Goal: Information Seeking & Learning: Learn about a topic

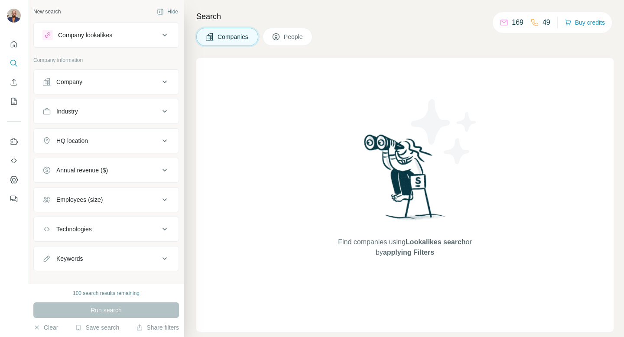
click at [160, 37] on icon at bounding box center [165, 35] width 10 height 10
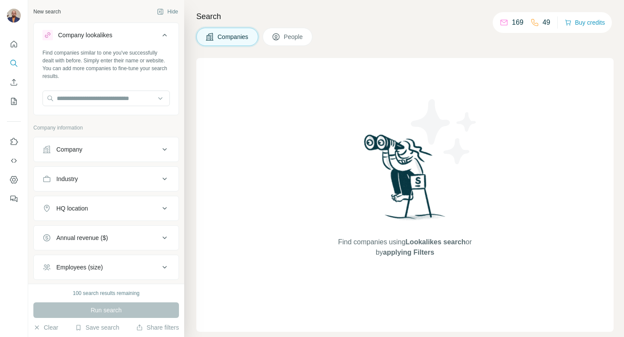
click at [160, 37] on icon at bounding box center [165, 35] width 10 height 10
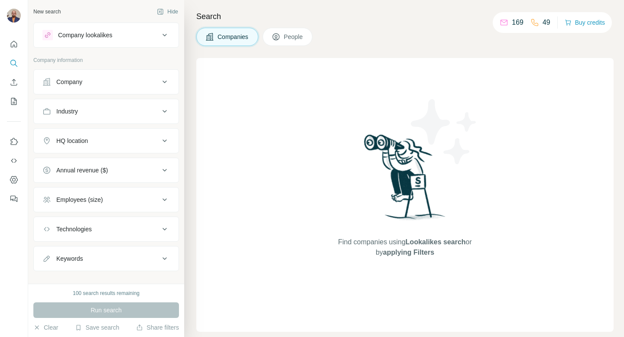
click at [98, 82] on div "Company" at bounding box center [100, 82] width 117 height 9
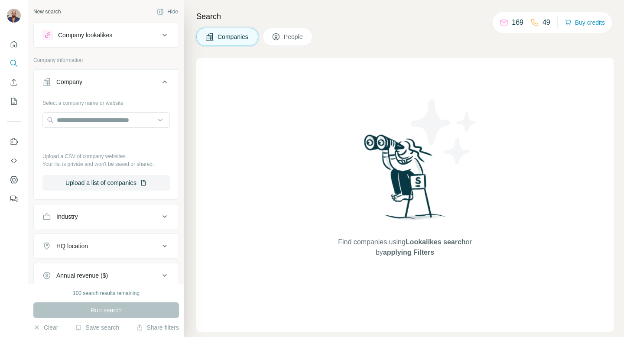
click at [130, 62] on p "Company information" at bounding box center [106, 60] width 146 height 8
click at [134, 57] on p "Company information" at bounding box center [106, 60] width 146 height 8
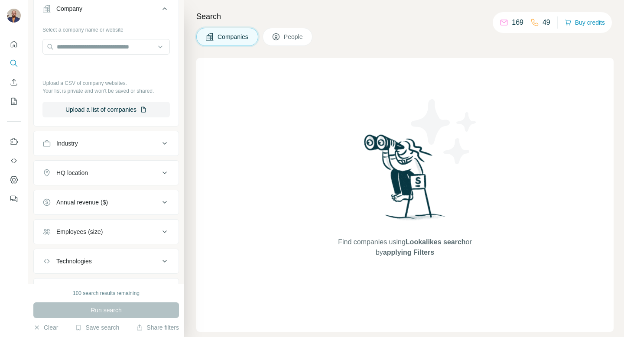
scroll to position [117, 0]
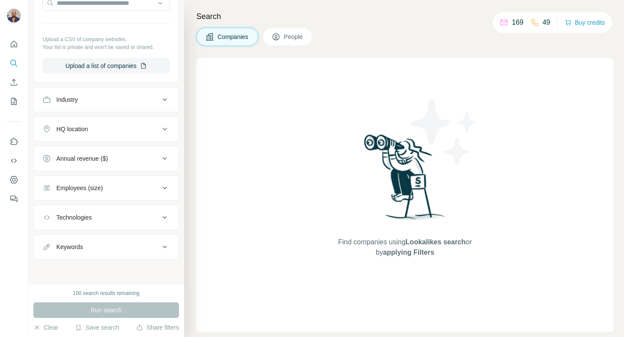
click at [109, 249] on div "Keywords" at bounding box center [100, 247] width 117 height 9
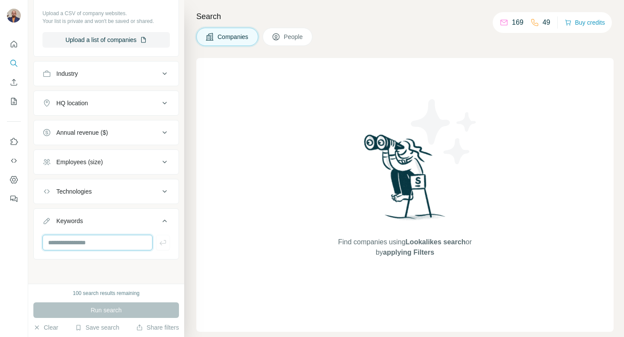
click at [108, 246] on input "text" at bounding box center [97, 243] width 110 height 16
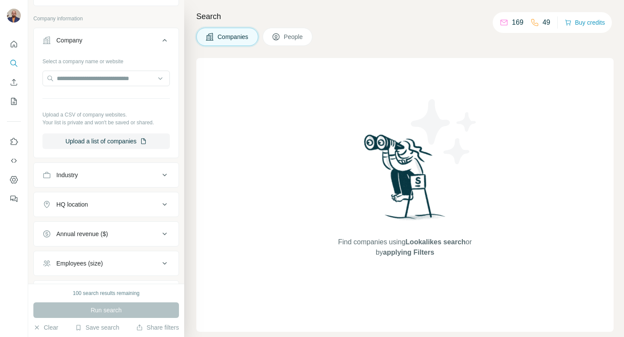
type input "***"
click at [108, 202] on div "HQ location" at bounding box center [100, 204] width 117 height 9
click at [98, 222] on input "text" at bounding box center [105, 226] width 127 height 16
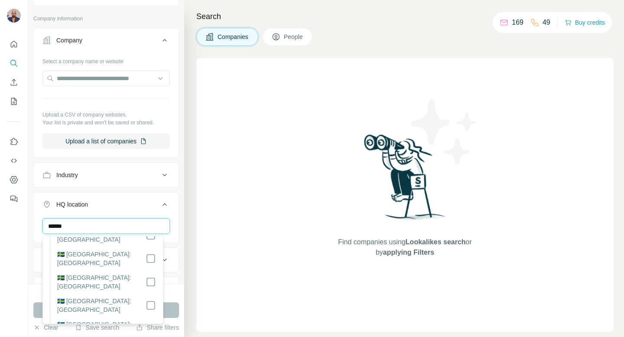
scroll to position [218, 0]
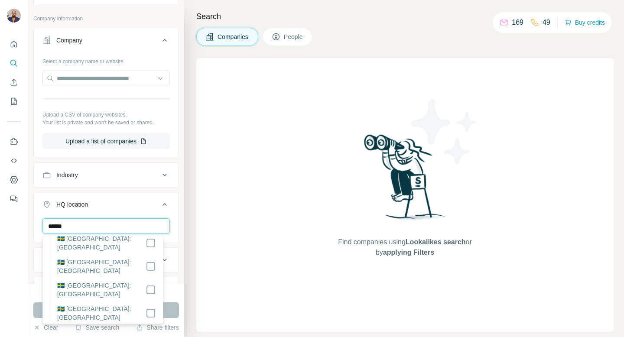
click at [90, 230] on input "******" at bounding box center [105, 226] width 127 height 16
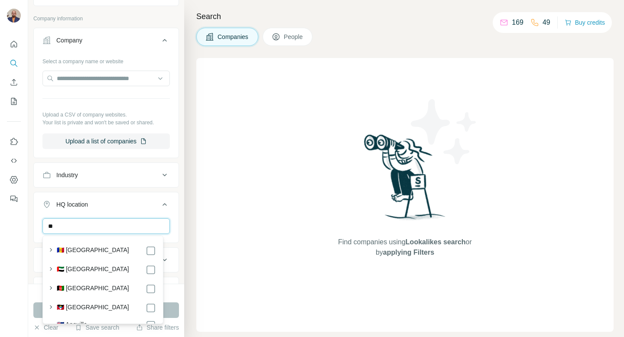
type input "*"
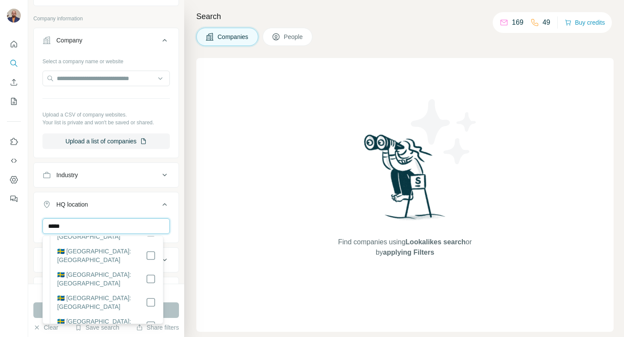
scroll to position [160, 0]
type input "*****"
click at [72, 293] on label "🇸🇪 [GEOGRAPHIC_DATA]: [GEOGRAPHIC_DATA]" at bounding box center [101, 301] width 88 height 17
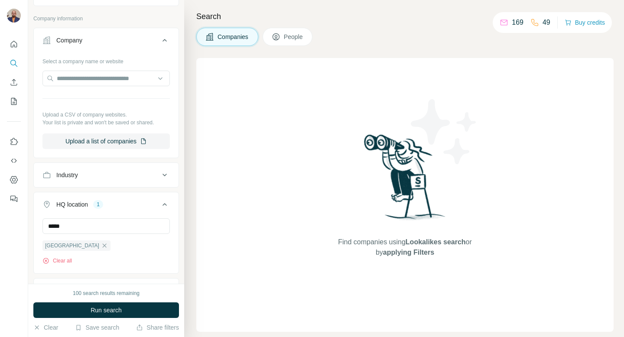
click at [125, 205] on div "HQ location 1" at bounding box center [100, 204] width 117 height 9
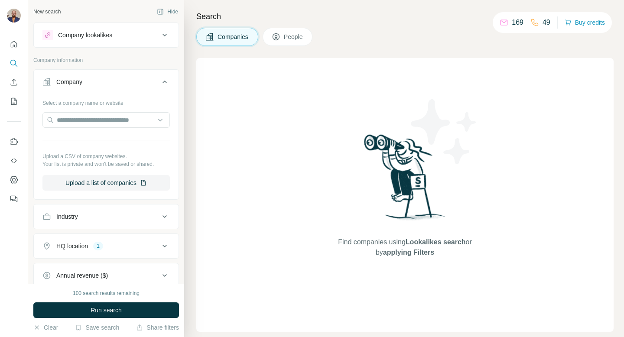
click at [153, 41] on button "Company lookalikes" at bounding box center [106, 35] width 145 height 21
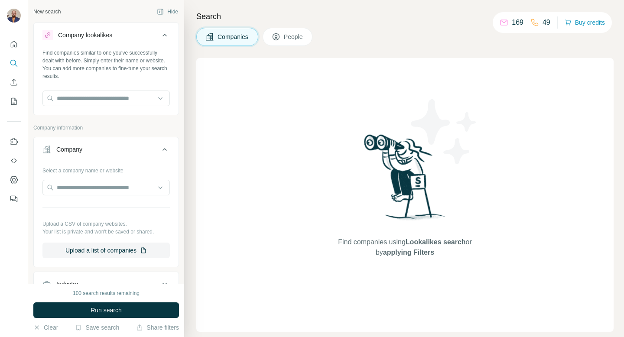
click at [123, 13] on div "New search Hide" at bounding box center [106, 11] width 146 height 13
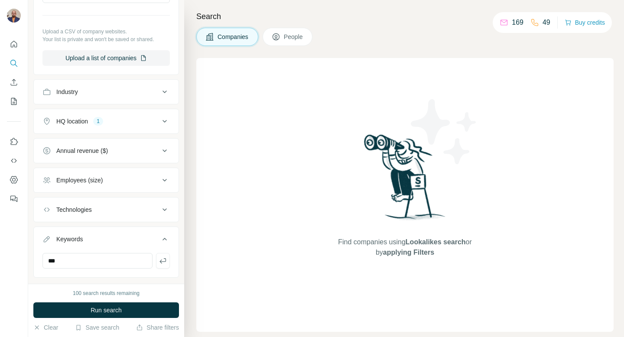
scroll to position [211, 0]
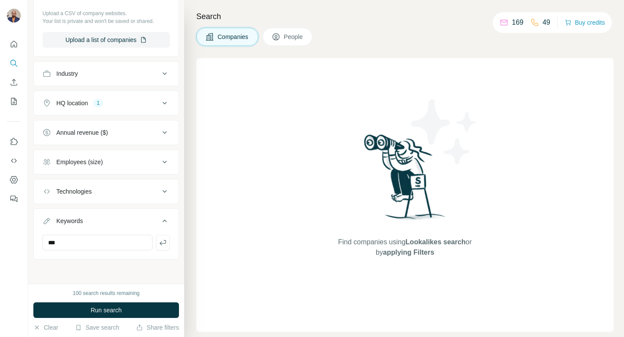
click at [129, 132] on div "Annual revenue ($)" at bounding box center [100, 132] width 117 height 9
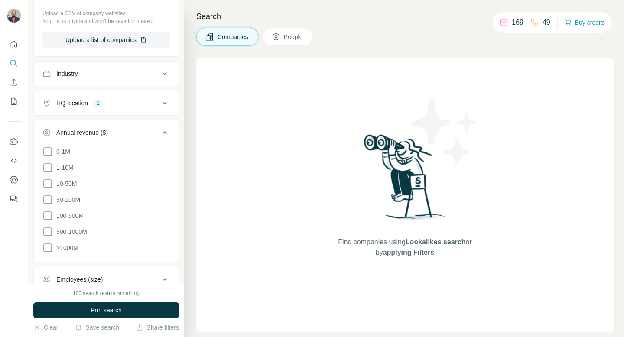
click at [129, 132] on div "Annual revenue ($)" at bounding box center [100, 132] width 117 height 9
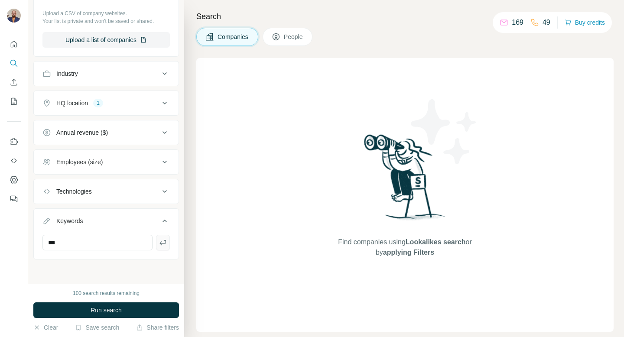
click at [156, 244] on button "button" at bounding box center [163, 243] width 14 height 16
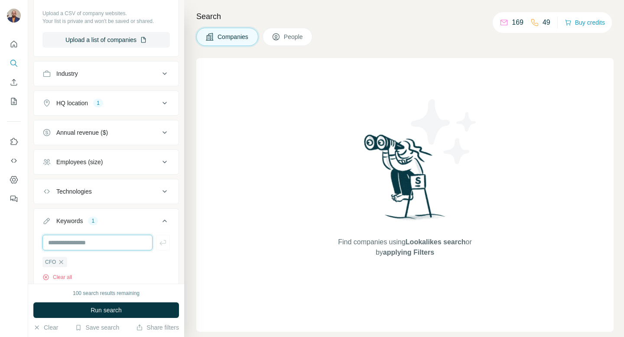
click at [107, 241] on input "text" at bounding box center [97, 243] width 110 height 16
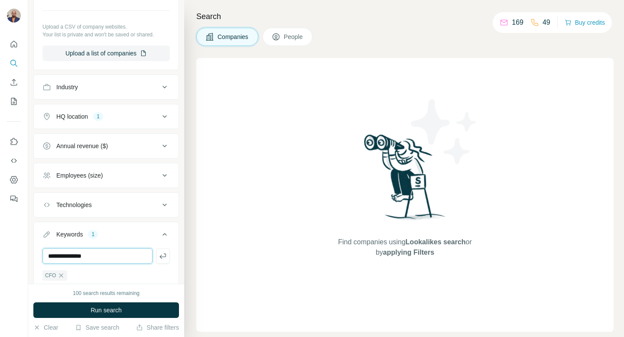
scroll to position [195, 0]
type input "**********"
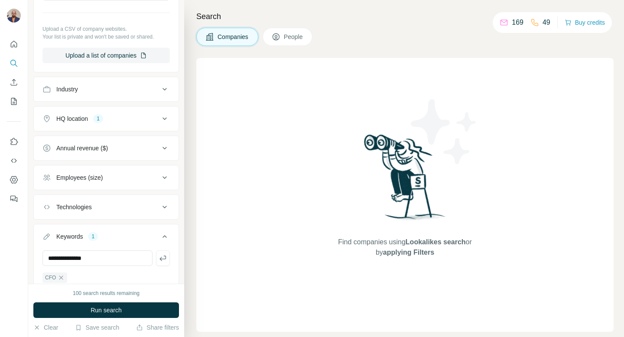
click at [117, 184] on button "Employees (size)" at bounding box center [106, 177] width 145 height 21
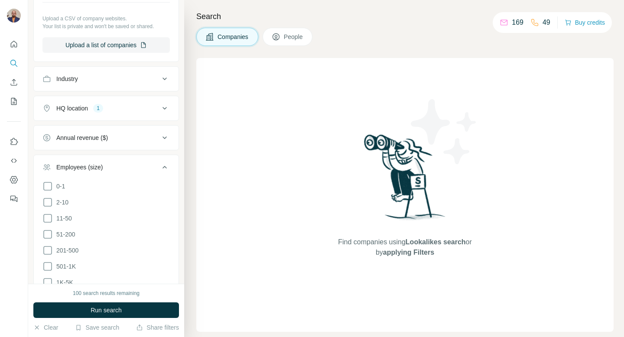
scroll to position [219, 0]
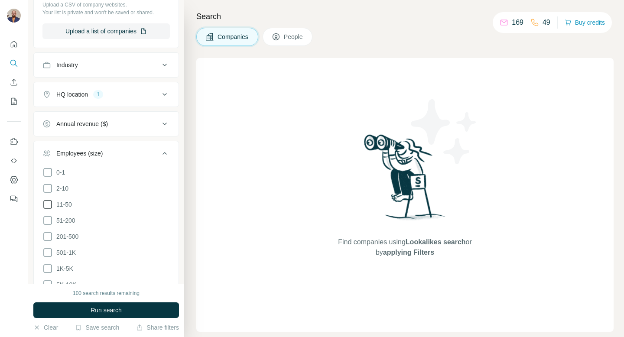
click at [47, 203] on icon at bounding box center [47, 204] width 10 height 10
click at [47, 222] on icon at bounding box center [47, 220] width 10 height 10
click at [47, 234] on icon at bounding box center [47, 236] width 10 height 10
click at [46, 251] on icon at bounding box center [47, 253] width 10 height 10
click at [47, 264] on icon at bounding box center [47, 269] width 10 height 10
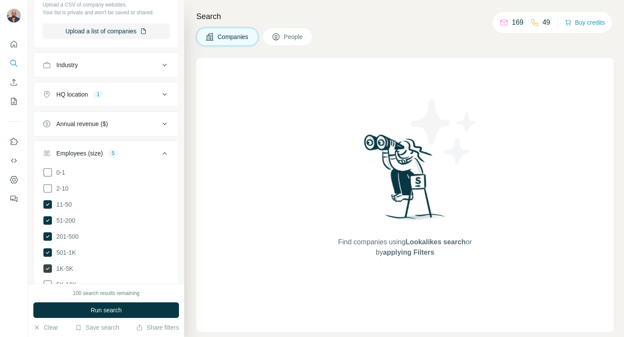
scroll to position [254, 0]
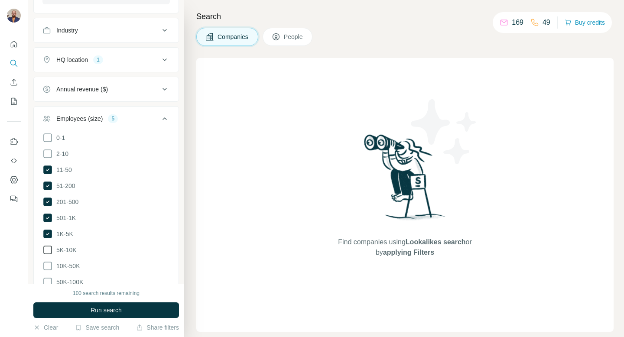
click at [48, 245] on icon at bounding box center [47, 250] width 10 height 10
click at [46, 258] on ul "0-1 2-10 11-50 [PHONE_NUMBER] 501-1K 1K-5K 5K-10K 10K-50K 50K-100K 100K-500K 50…" at bounding box center [105, 226] width 127 height 187
click at [46, 267] on icon at bounding box center [47, 266] width 10 height 10
click at [46, 281] on icon at bounding box center [47, 282] width 10 height 10
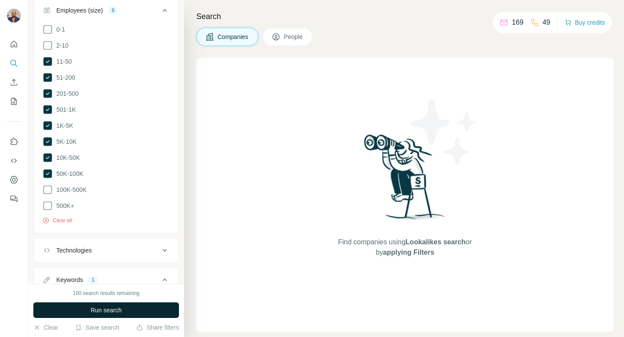
click at [79, 306] on button "Run search" at bounding box center [106, 311] width 146 height 16
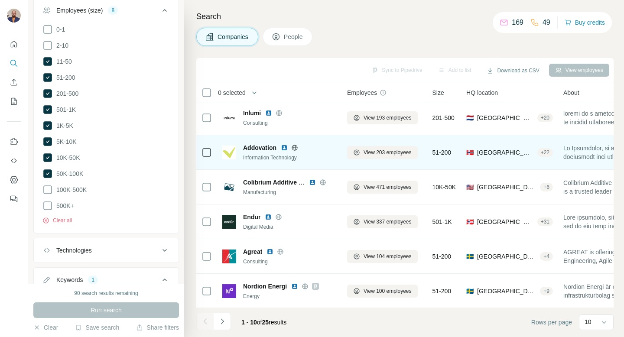
scroll to position [0, 0]
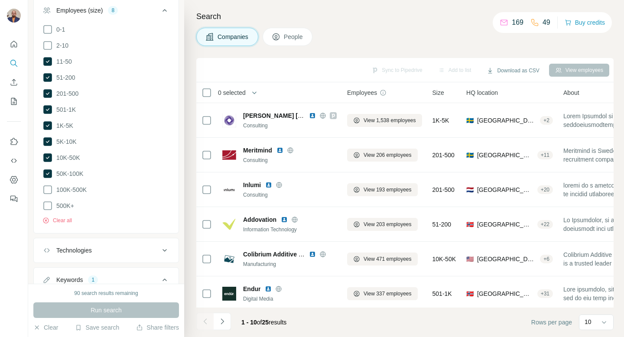
click at [287, 39] on span "People" at bounding box center [294, 37] width 20 height 9
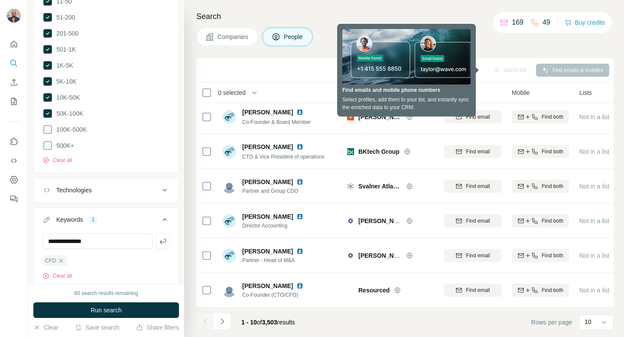
scroll to position [567, 0]
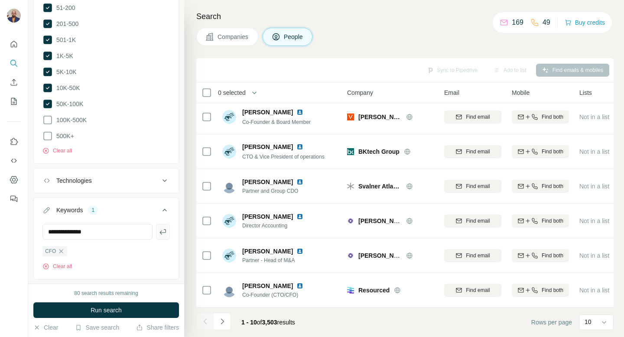
click at [160, 228] on icon "button" at bounding box center [163, 232] width 9 height 9
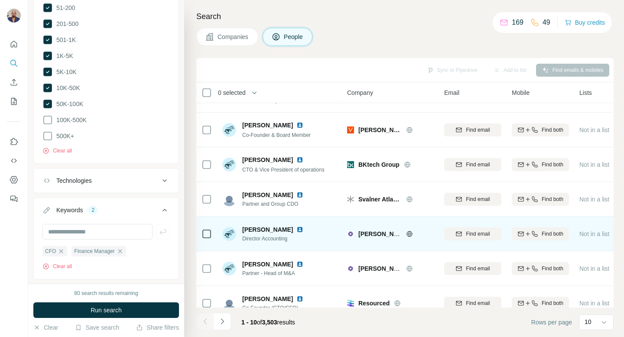
scroll to position [121, 0]
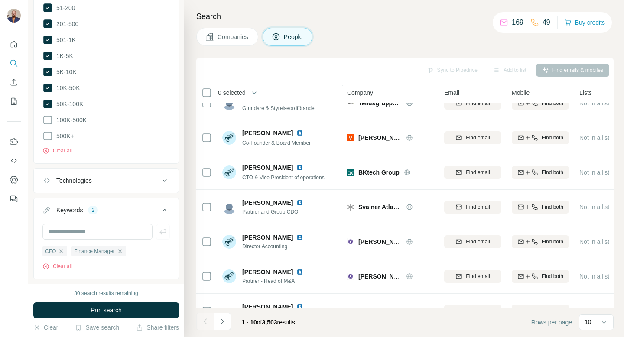
click at [437, 68] on div "Sync to Pipedrive Add to list Find emails & mobiles" at bounding box center [405, 69] width 409 height 15
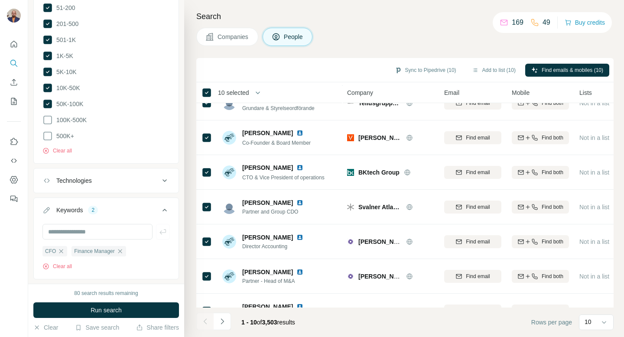
click at [296, 65] on div "Sync to Pipedrive (10) Add to list (10) Find emails & mobiles (10)" at bounding box center [405, 69] width 409 height 15
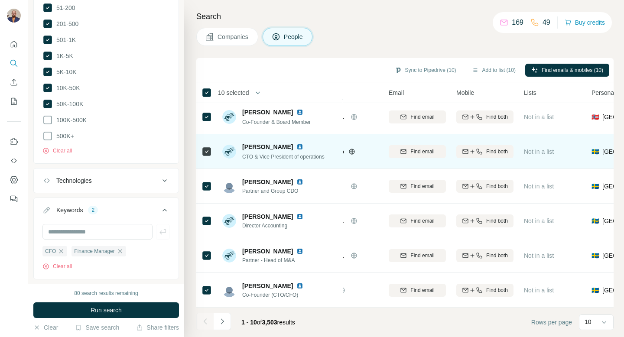
scroll to position [147, 0]
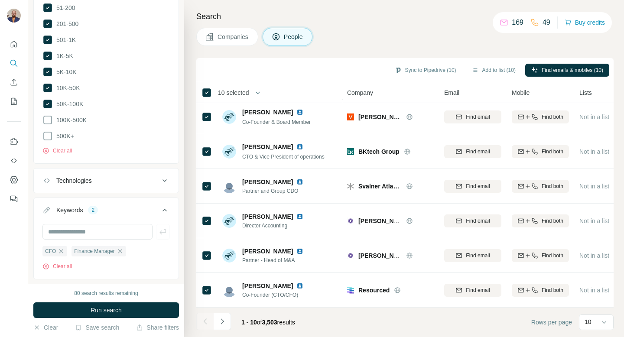
click at [225, 35] on span "Companies" at bounding box center [234, 37] width 32 height 9
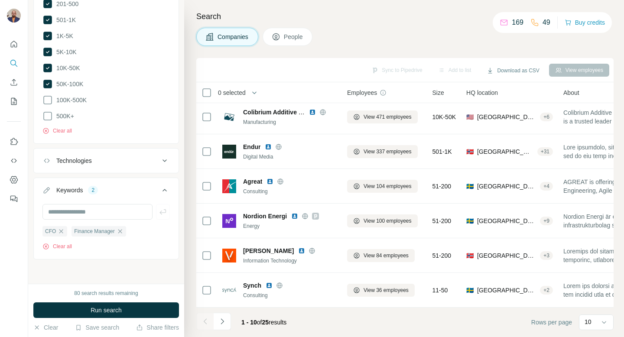
scroll to position [450, 0]
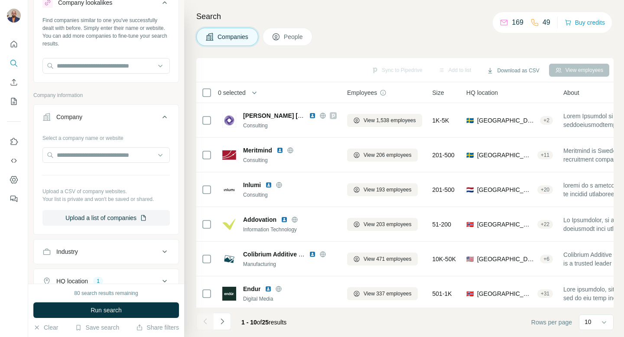
scroll to position [83, 0]
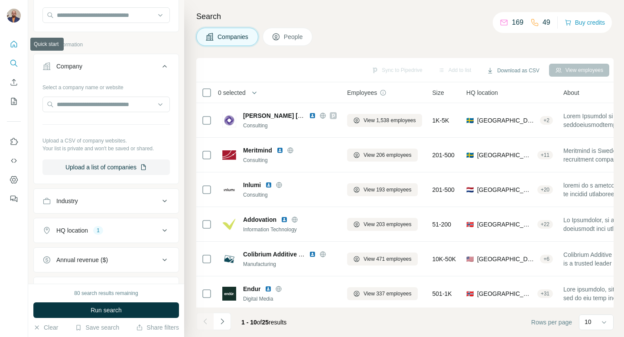
click at [14, 41] on icon "Quick start" at bounding box center [14, 44] width 7 height 7
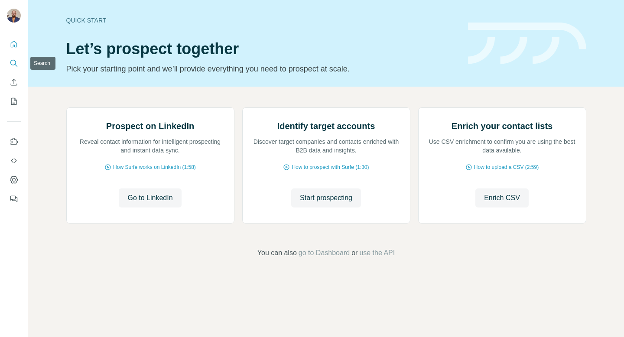
click at [16, 63] on icon "Search" at bounding box center [13, 63] width 6 height 6
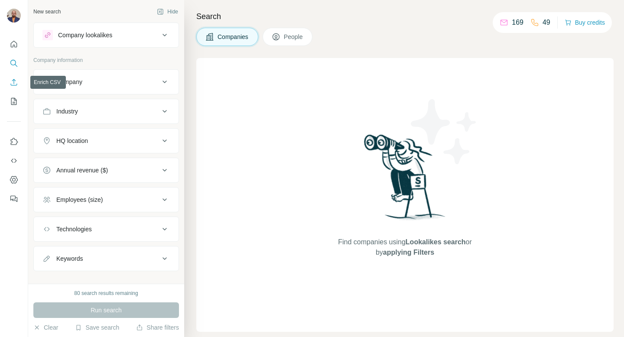
click at [15, 81] on icon "Enrich CSV" at bounding box center [14, 82] width 7 height 7
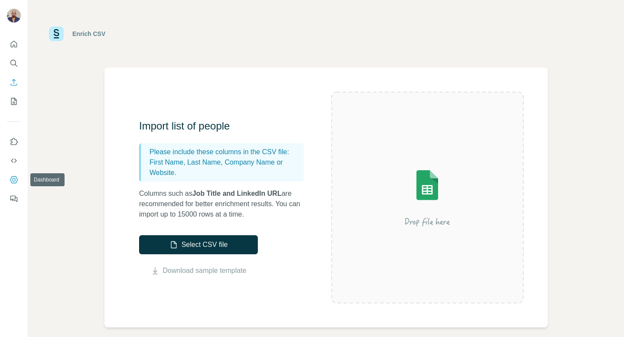
click at [14, 175] on button "Dashboard" at bounding box center [14, 180] width 14 height 16
